Goal: Task Accomplishment & Management: Manage account settings

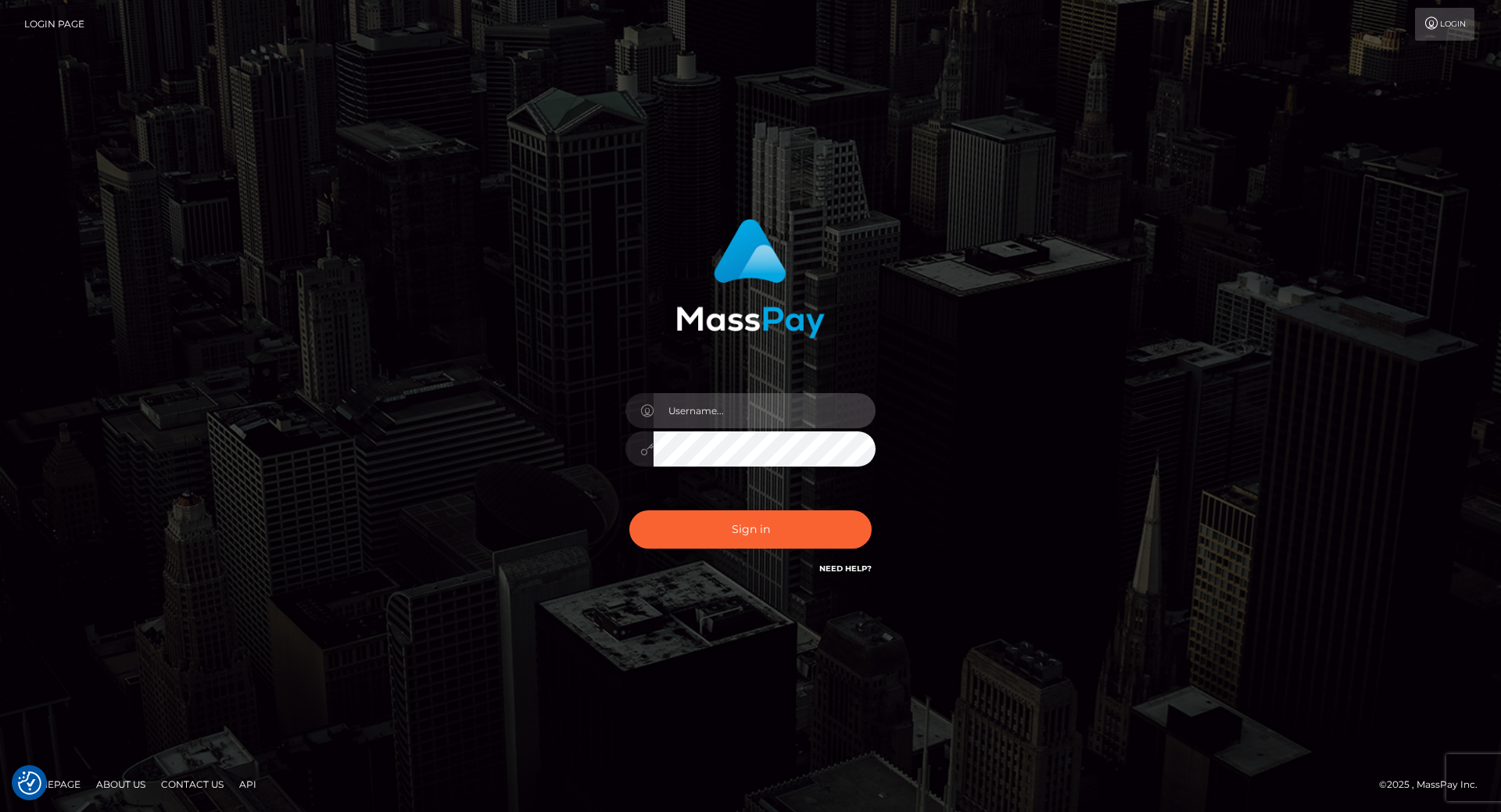
click at [674, 405] on input "text" at bounding box center [764, 411] width 222 height 35
type input "[PERSON_NAME].throne"
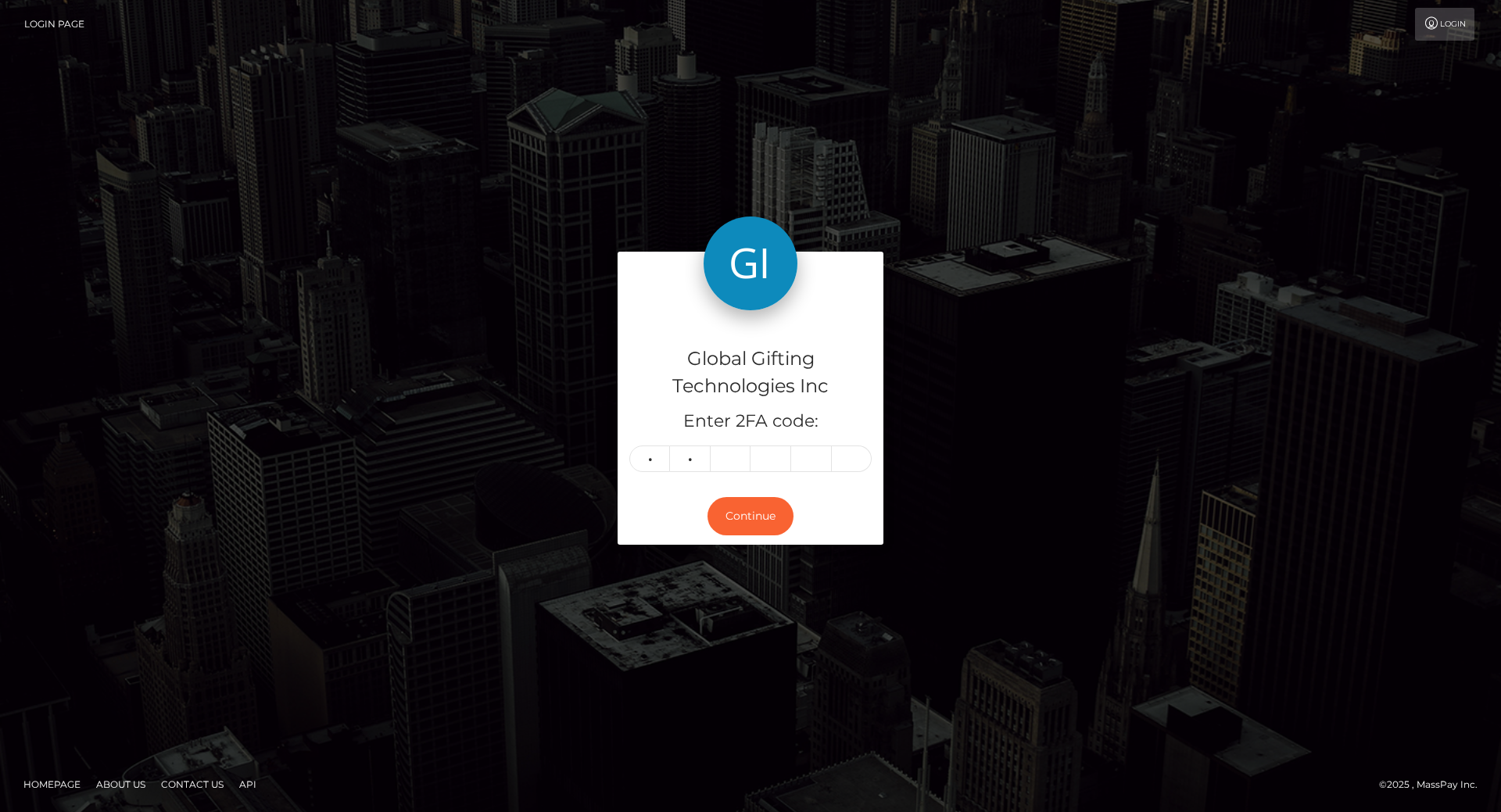
type input "3"
type input "1"
type input "8"
type input "2"
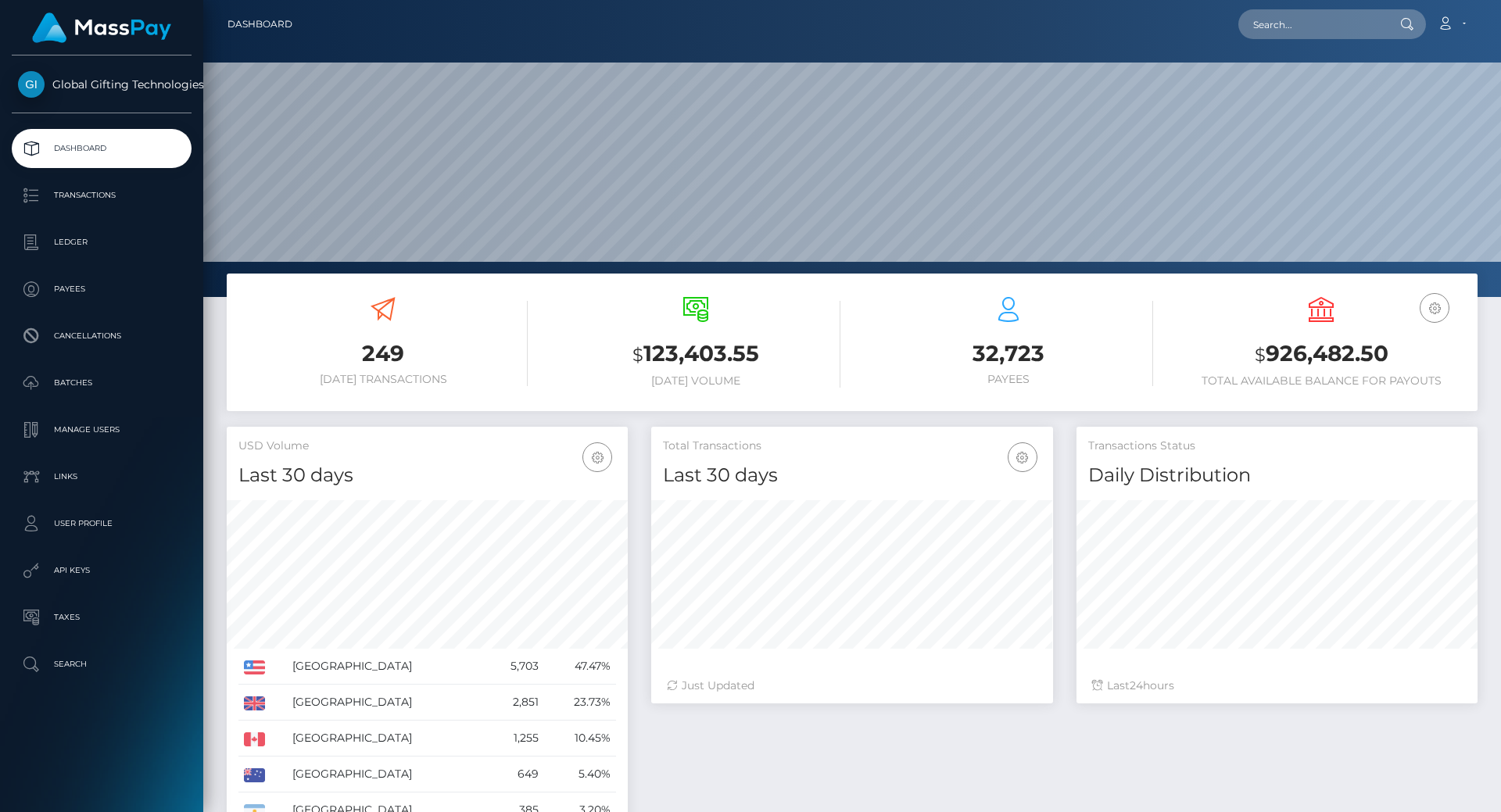
scroll to position [278, 402]
click at [1330, 367] on h3 "$ 926,482.50" at bounding box center [1320, 355] width 289 height 32
copy h3 "926,482.50"
